Goal: Navigation & Orientation: Understand site structure

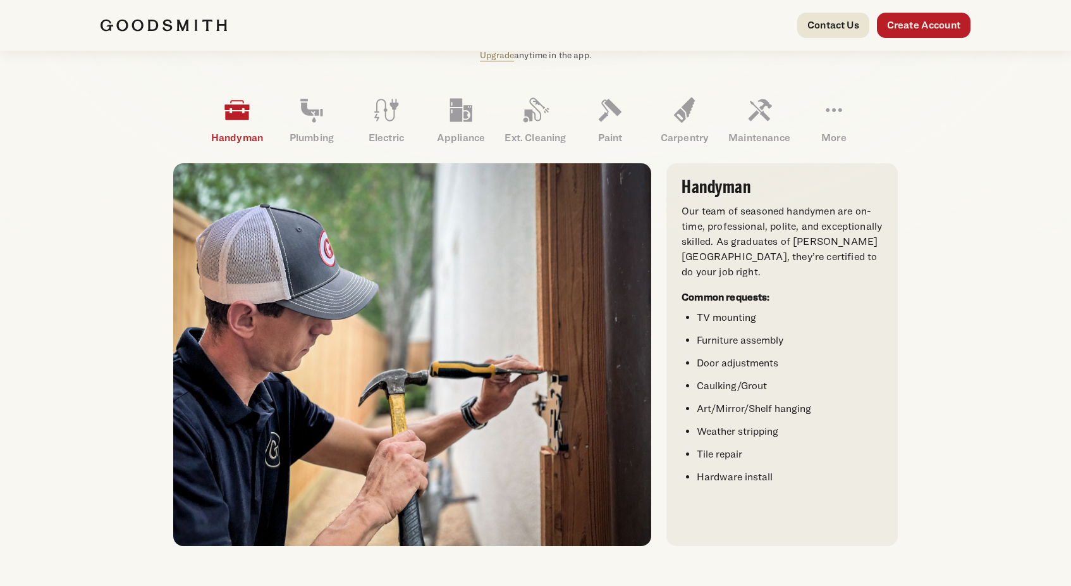
scroll to position [361, 0]
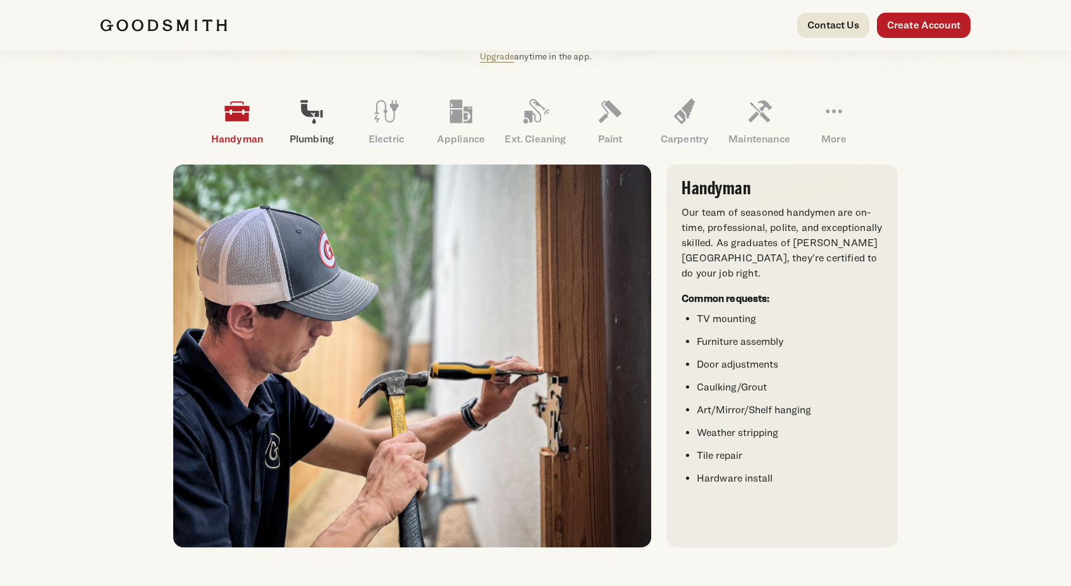
click at [296, 125] on link "Plumbing" at bounding box center [311, 122] width 75 height 66
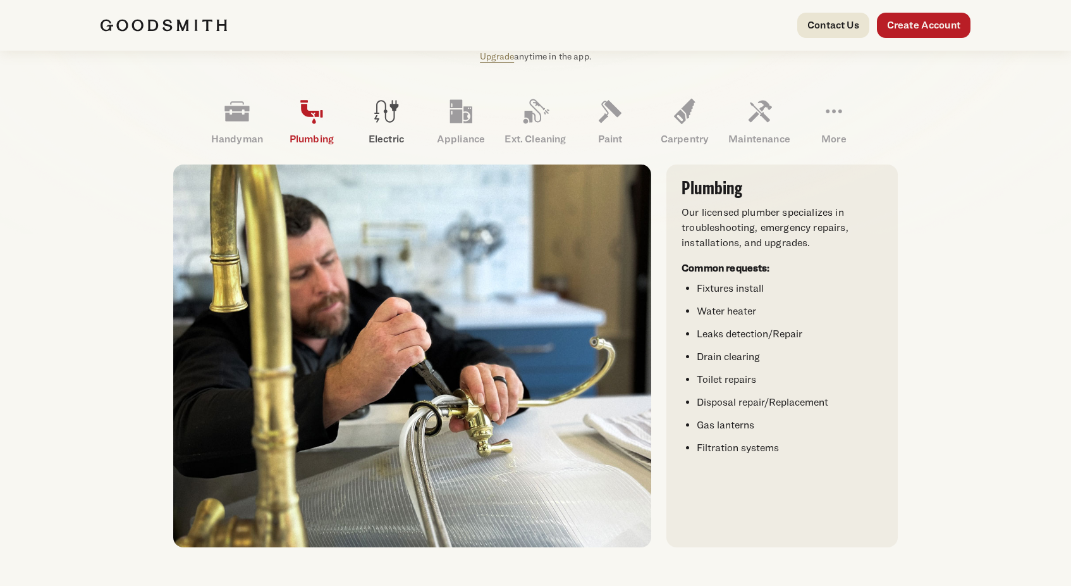
click at [394, 128] on link "Electric" at bounding box center [386, 122] width 75 height 66
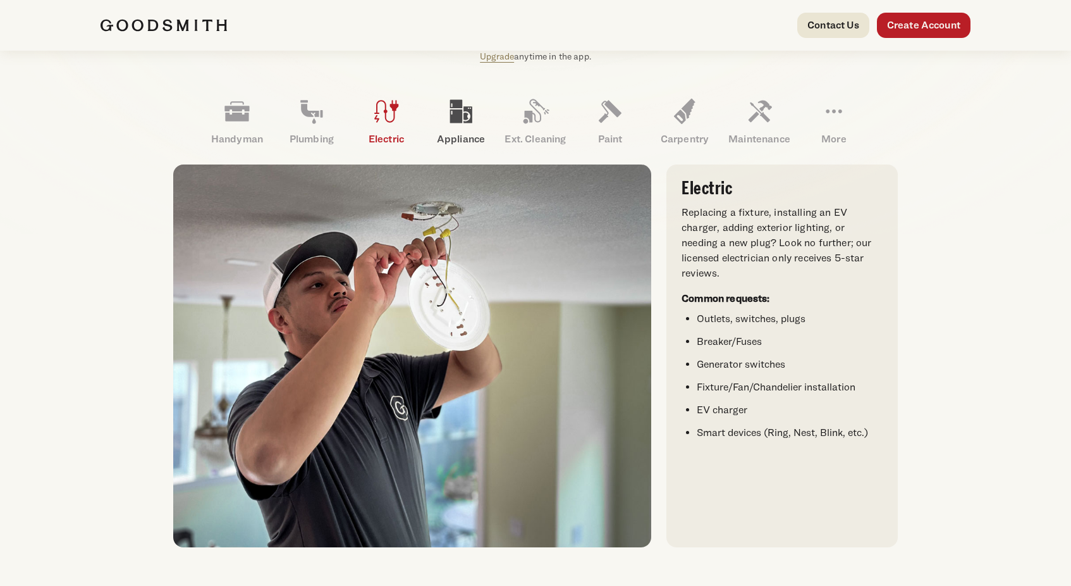
click at [456, 126] on icon at bounding box center [461, 111] width 30 height 30
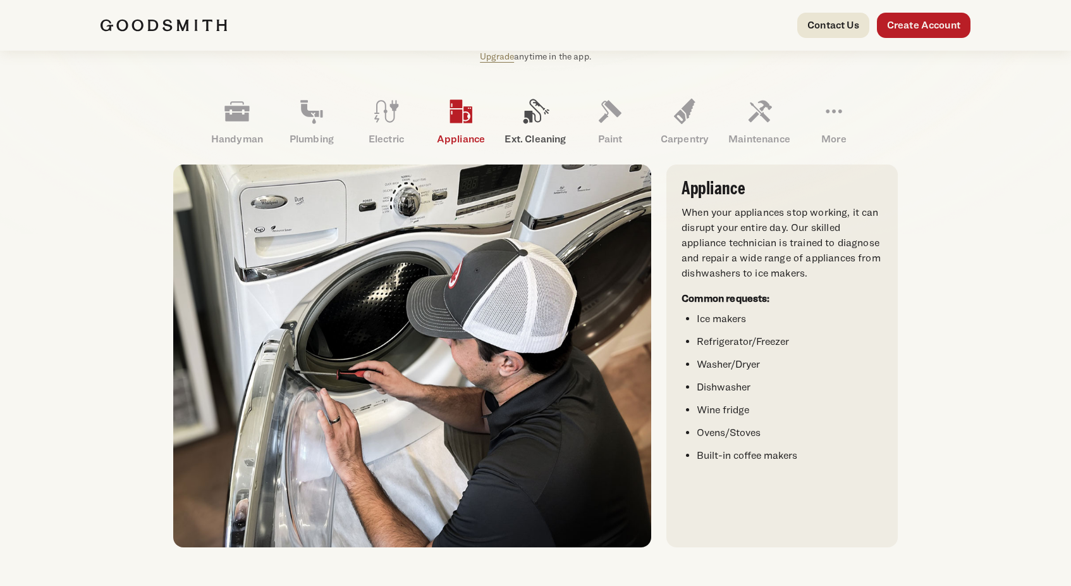
click at [524, 123] on icon at bounding box center [537, 111] width 26 height 25
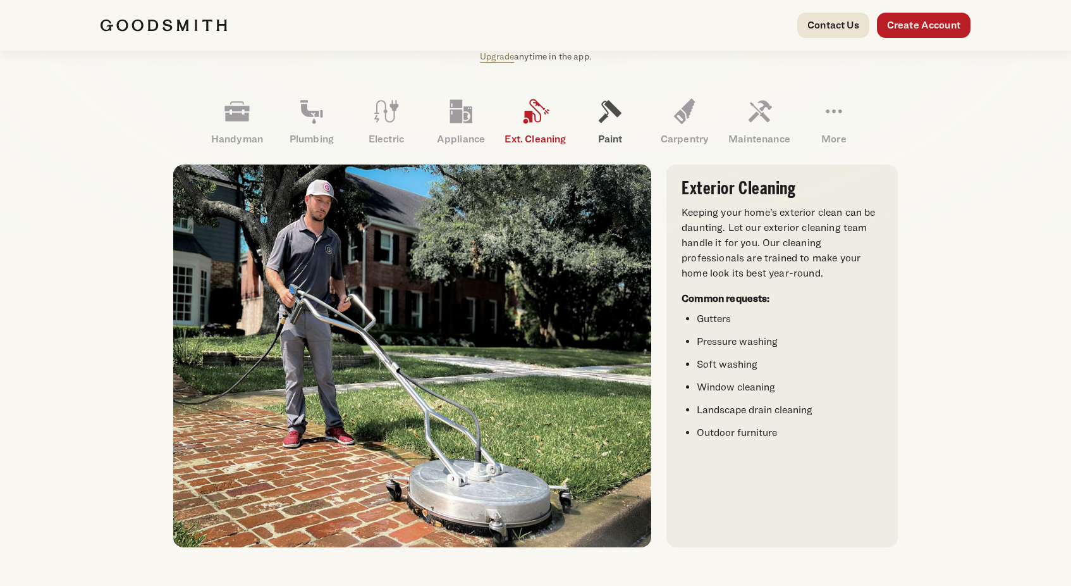
click at [592, 123] on link "Paint" at bounding box center [610, 122] width 75 height 66
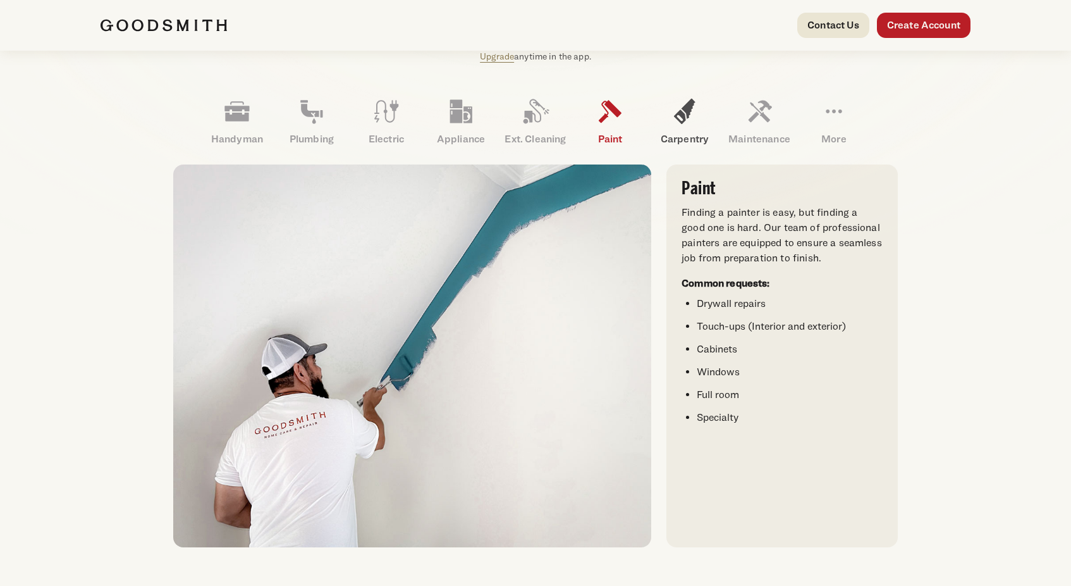
click at [684, 123] on icon at bounding box center [685, 111] width 30 height 30
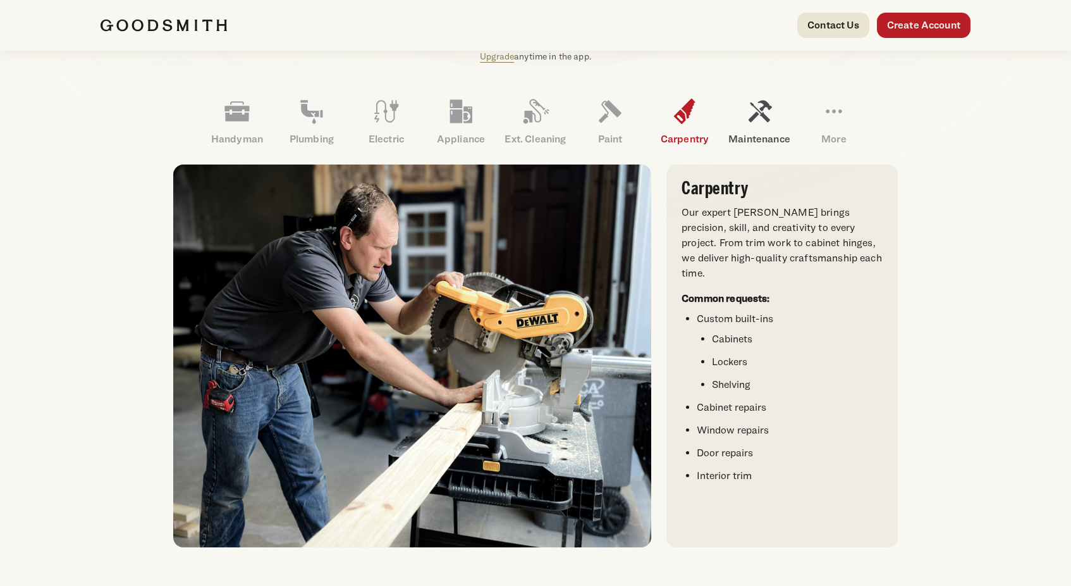
click at [761, 122] on icon at bounding box center [759, 111] width 30 height 30
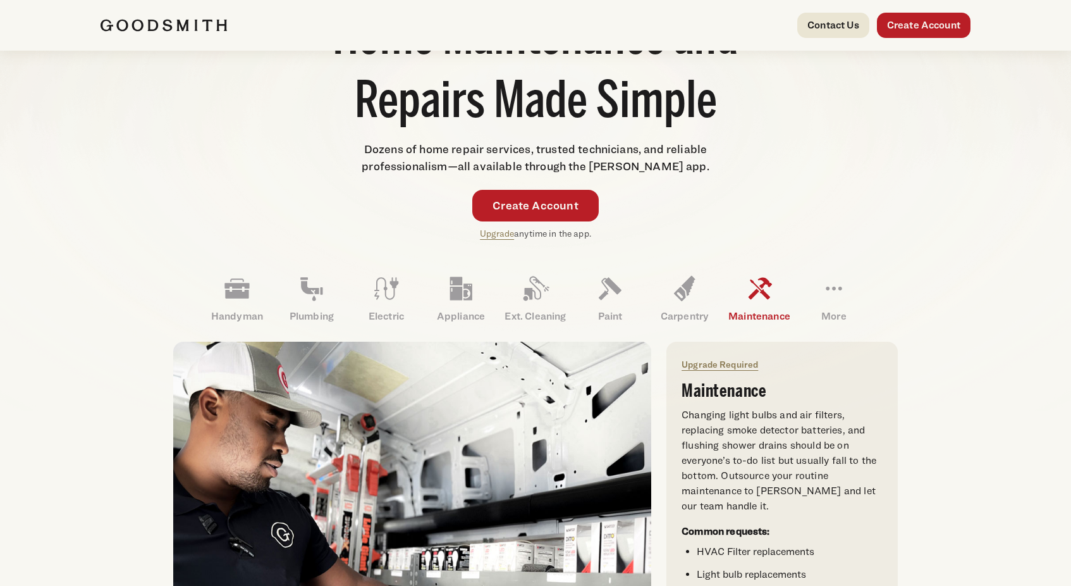
scroll to position [171, 0]
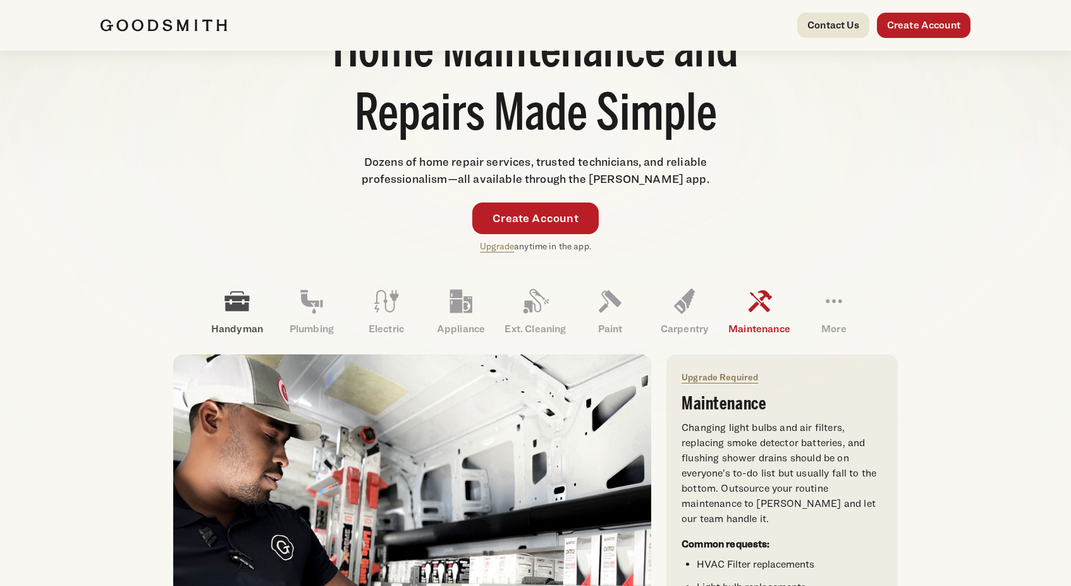
click at [251, 307] on icon at bounding box center [237, 301] width 30 height 30
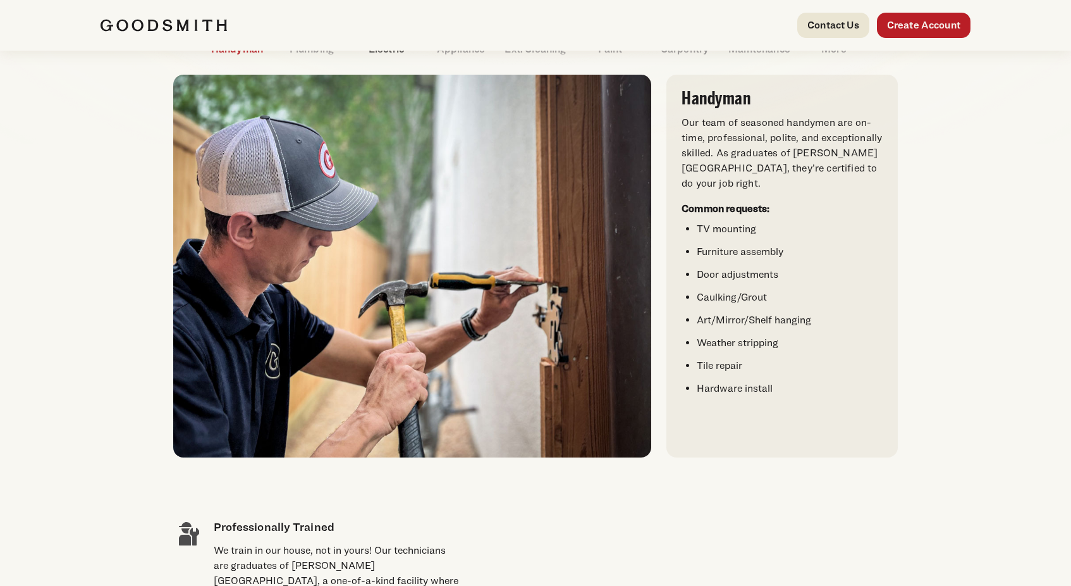
scroll to position [359, 0]
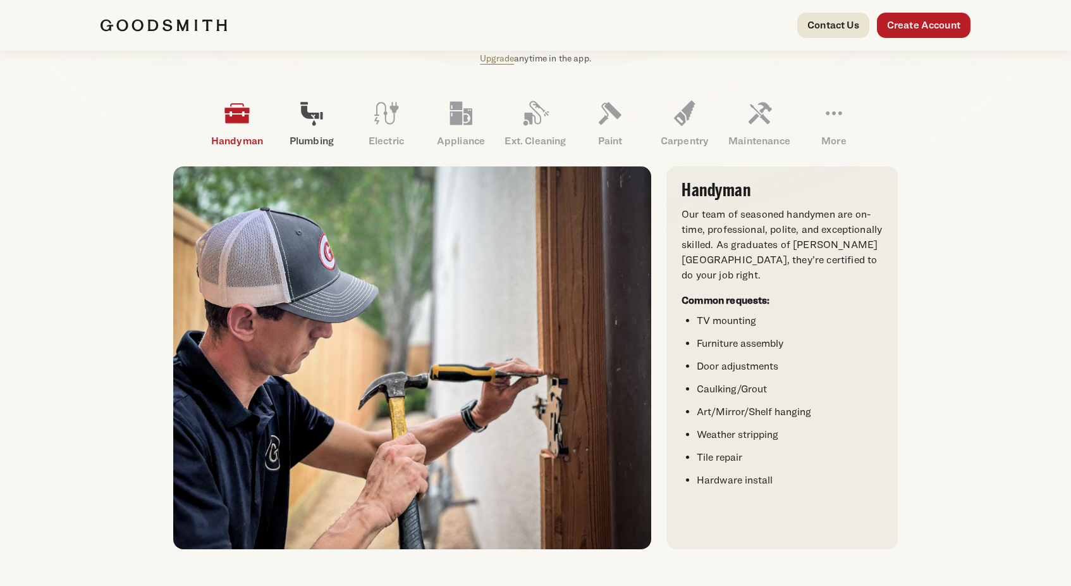
click at [312, 99] on icon at bounding box center [312, 113] width 30 height 30
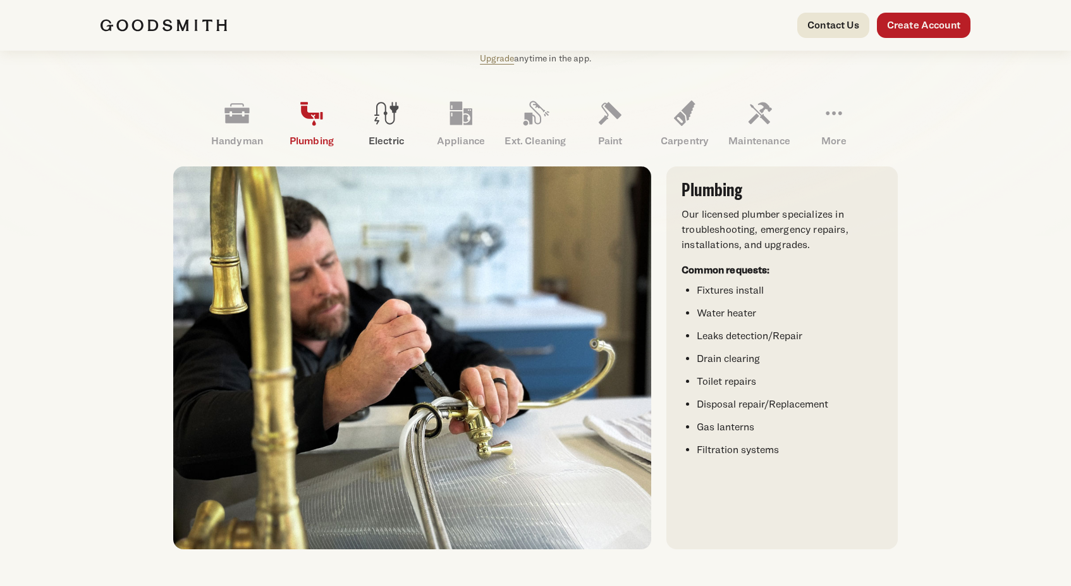
click at [389, 110] on icon at bounding box center [386, 113] width 30 height 30
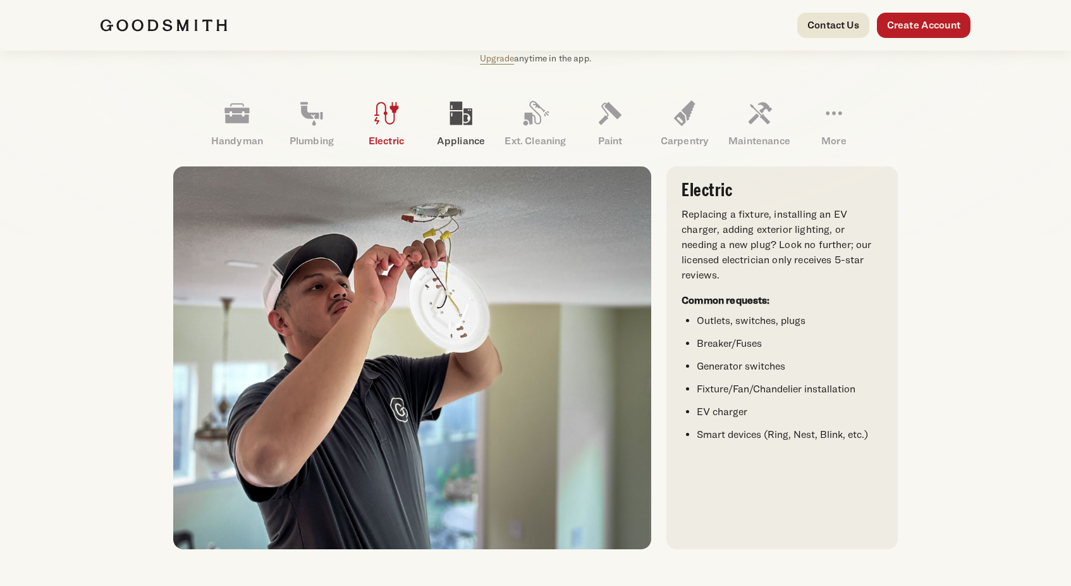
click at [446, 110] on icon at bounding box center [461, 113] width 30 height 30
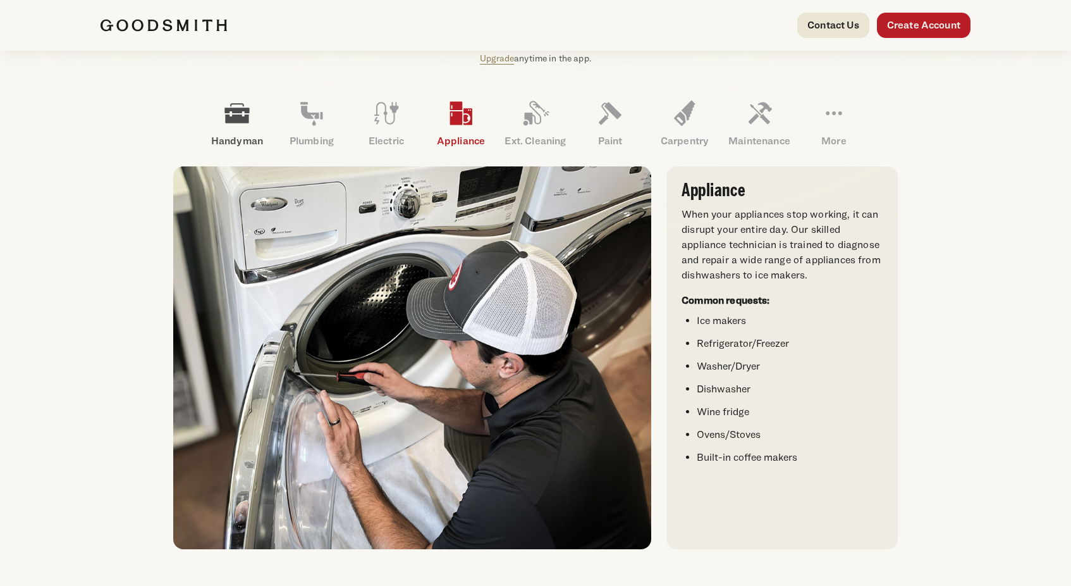
click at [243, 118] on icon at bounding box center [236, 114] width 25 height 20
